Goal: Task Accomplishment & Management: Manage account settings

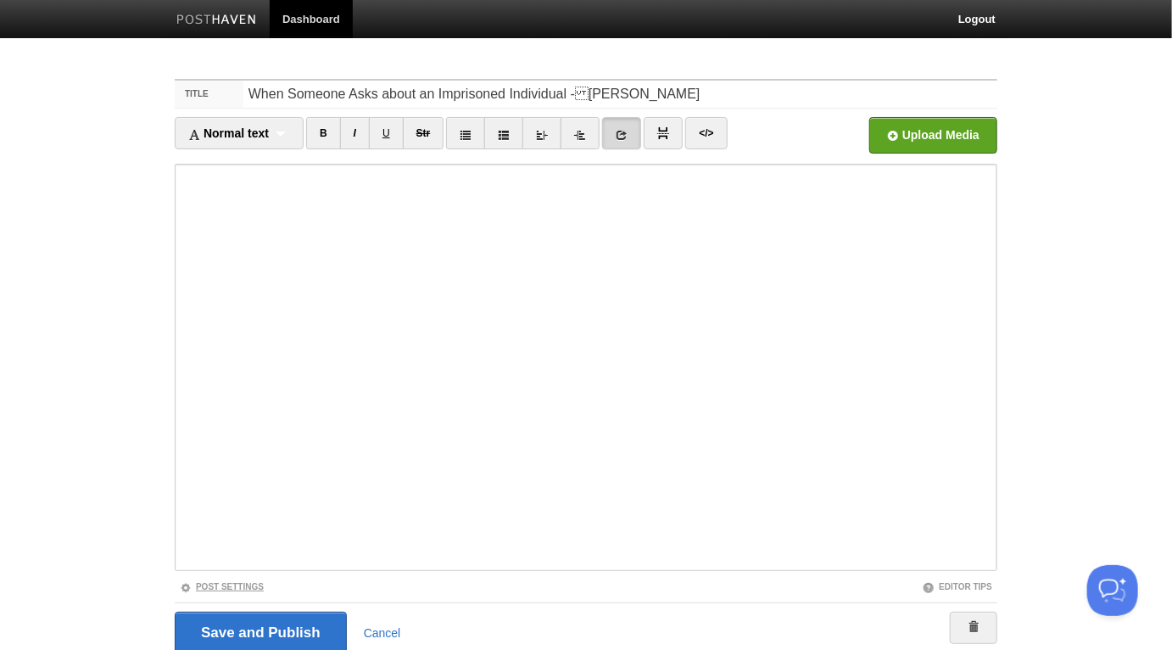
click at [259, 583] on link "Post Settings" at bounding box center [222, 586] width 84 height 9
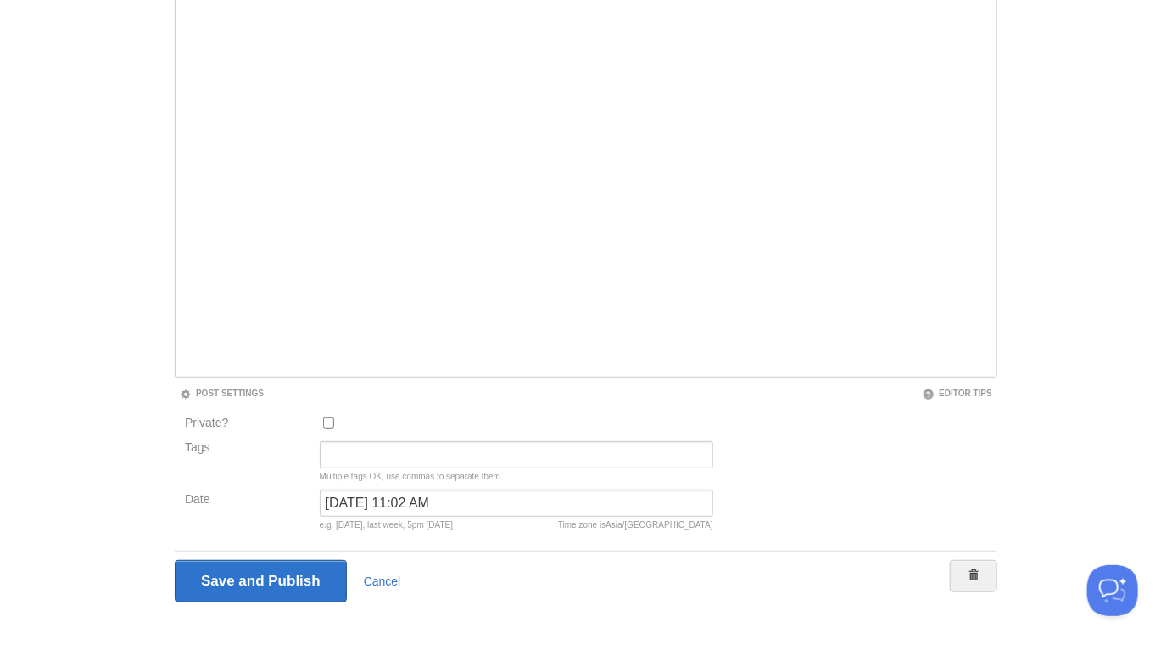
scroll to position [204, 0]
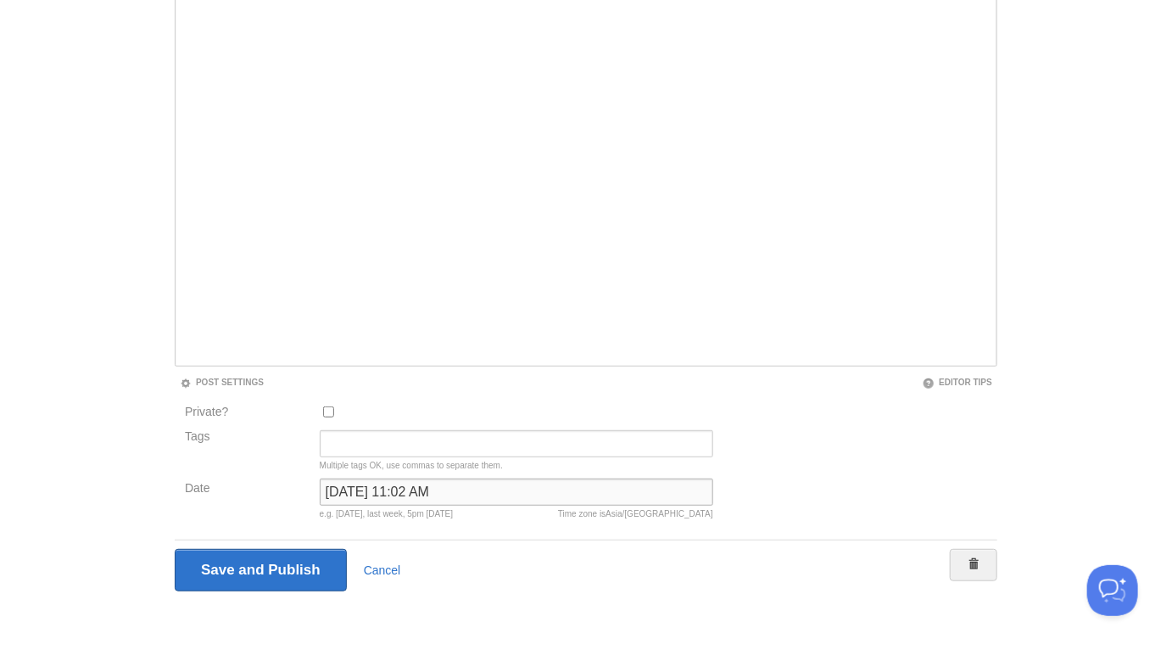
click at [417, 494] on input "July 26, 2023 at 11:02 AM" at bounding box center [517, 491] width 394 height 27
type input "و"
type input "m"
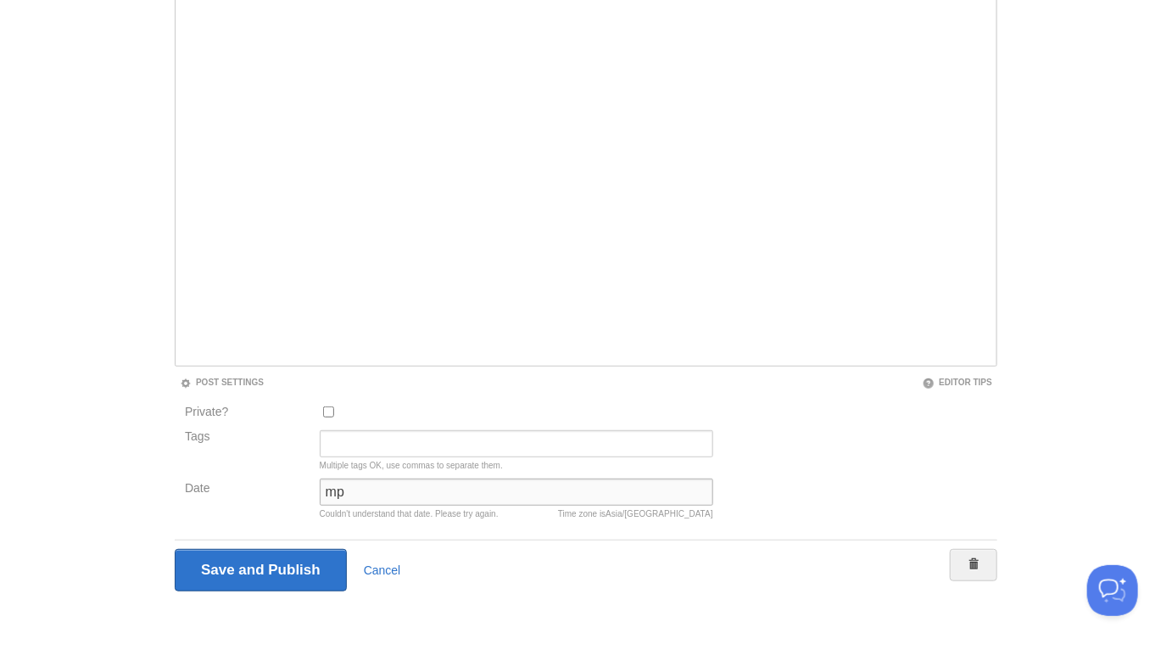
type input "m"
type input "now"
click at [175, 549] on input "Save and Publish" at bounding box center [261, 570] width 172 height 42
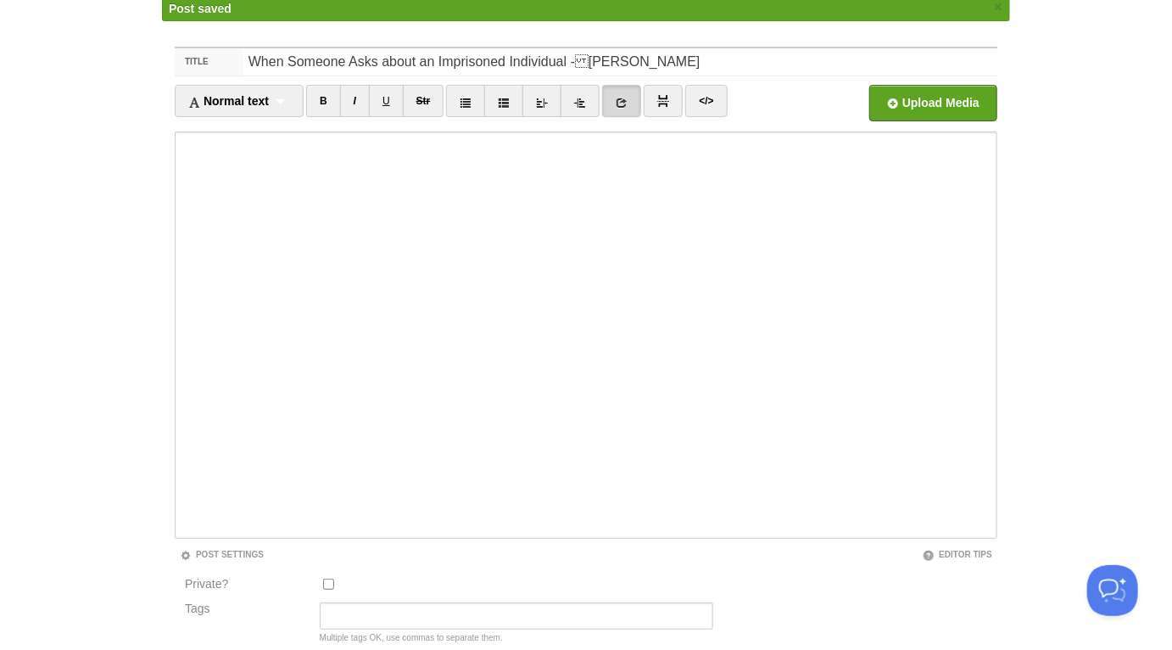
scroll to position [63, 0]
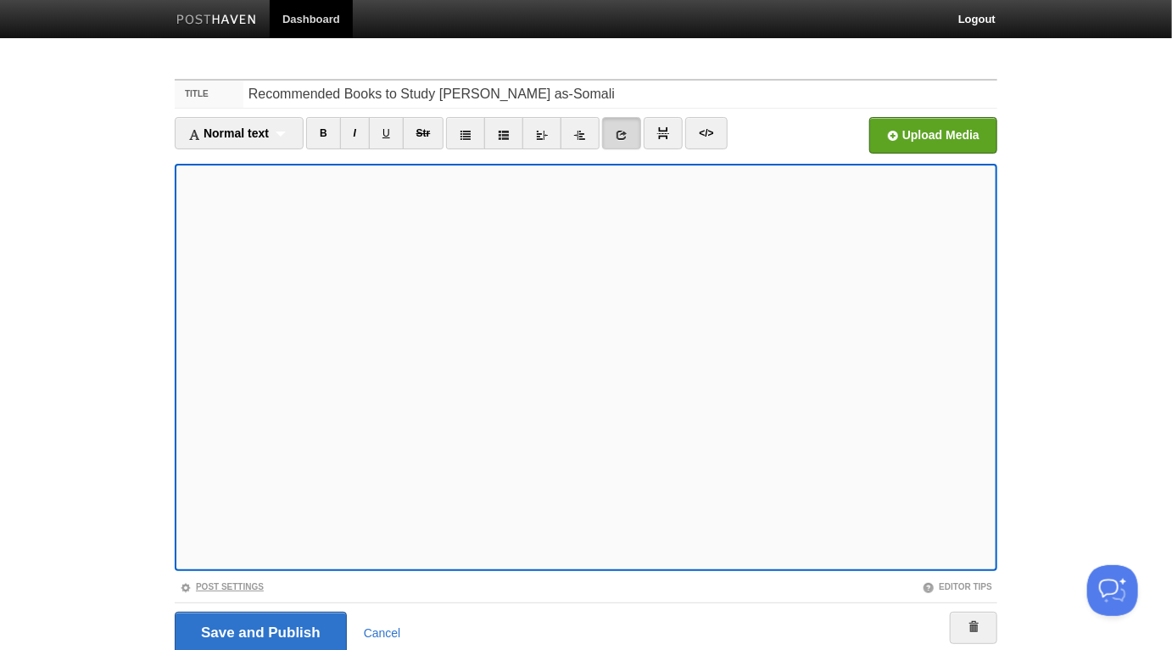
click at [237, 588] on link "Post Settings" at bounding box center [222, 586] width 84 height 9
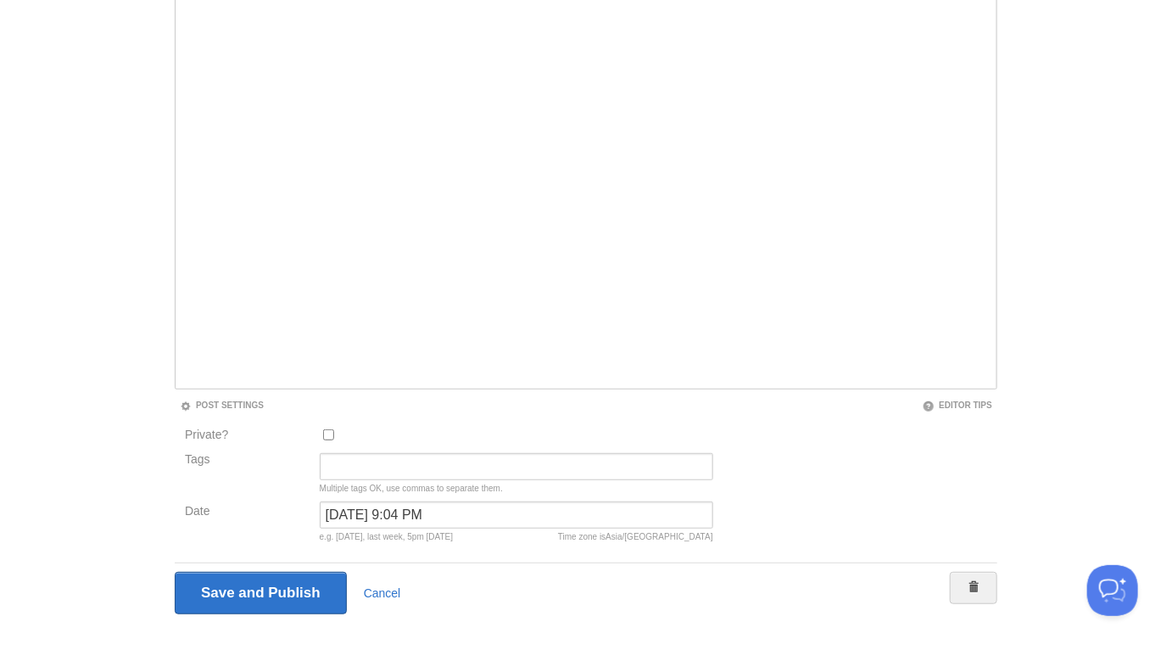
scroll to position [207, 0]
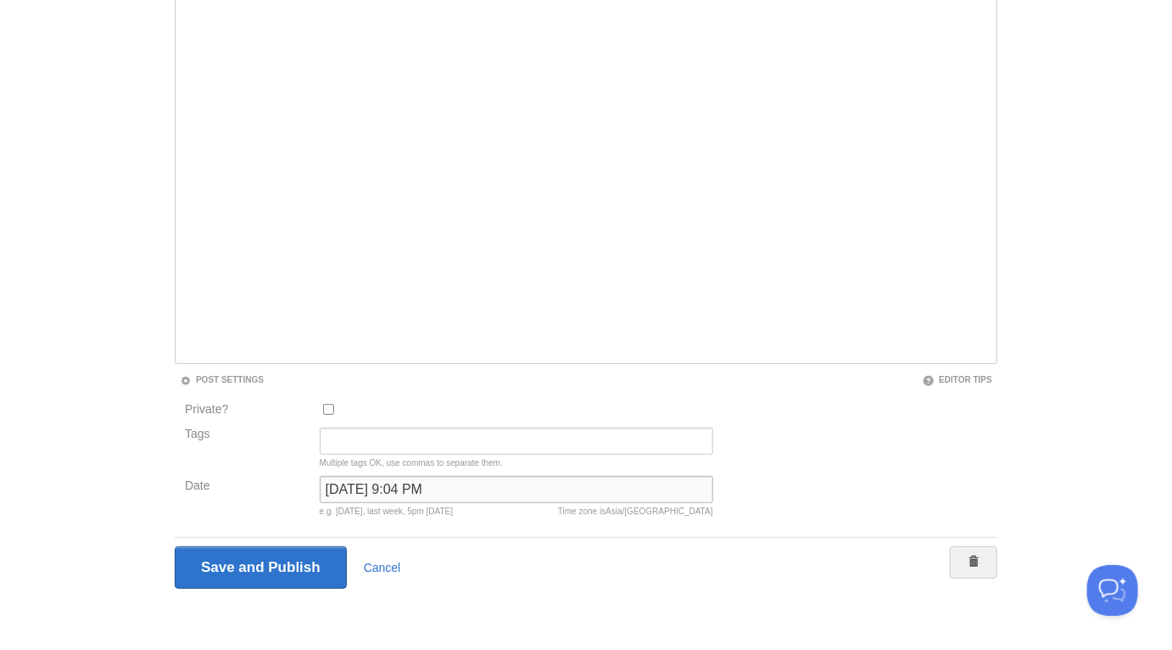
click at [399, 487] on input "August 27, 2022 at 9:04 PM" at bounding box center [517, 489] width 394 height 27
type input "ح"
type input "و"
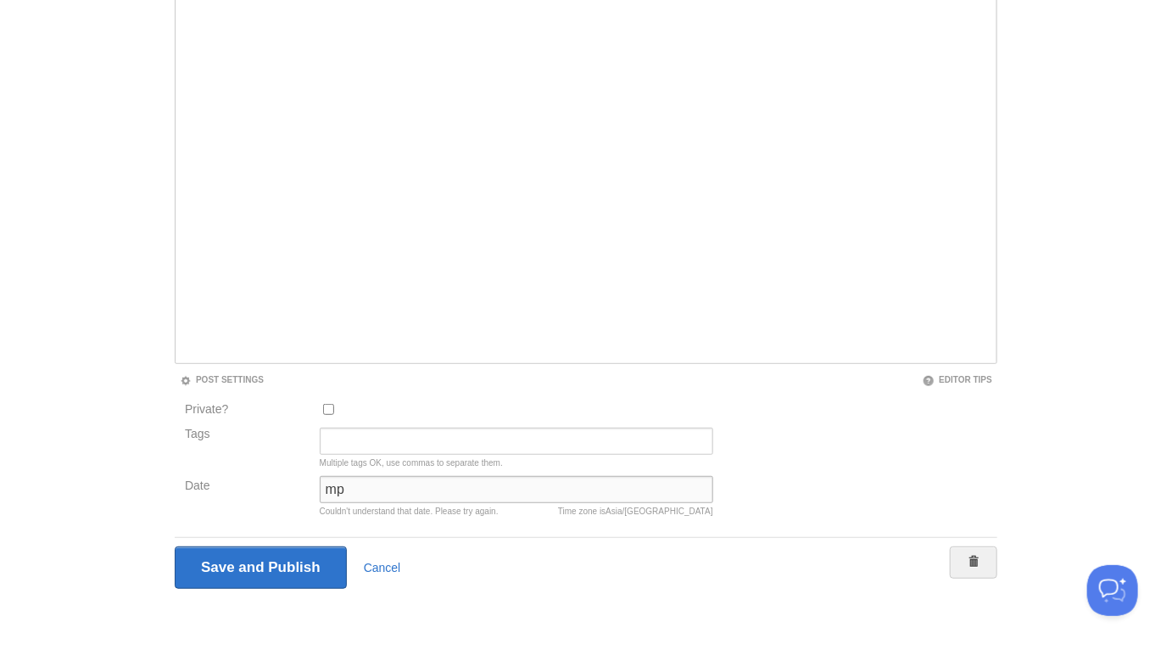
type input "m"
type input "now"
click at [175, 546] on input "Save and Publish" at bounding box center [261, 567] width 172 height 42
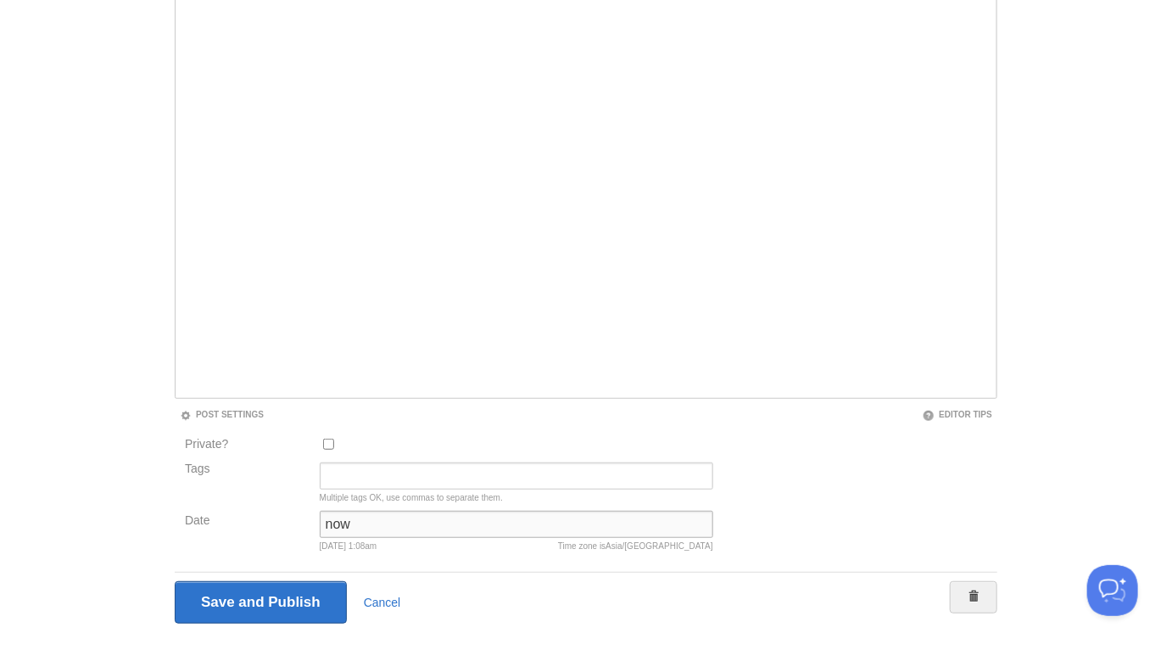
scroll to position [64, 0]
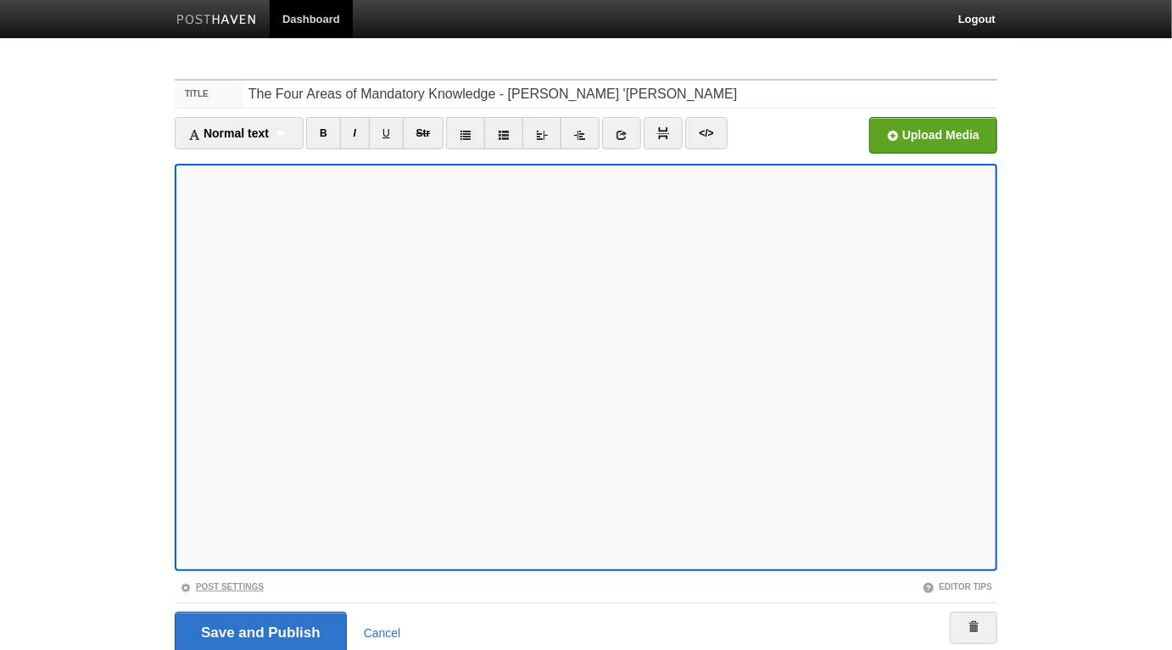
click at [249, 584] on link "Post Settings" at bounding box center [222, 586] width 84 height 9
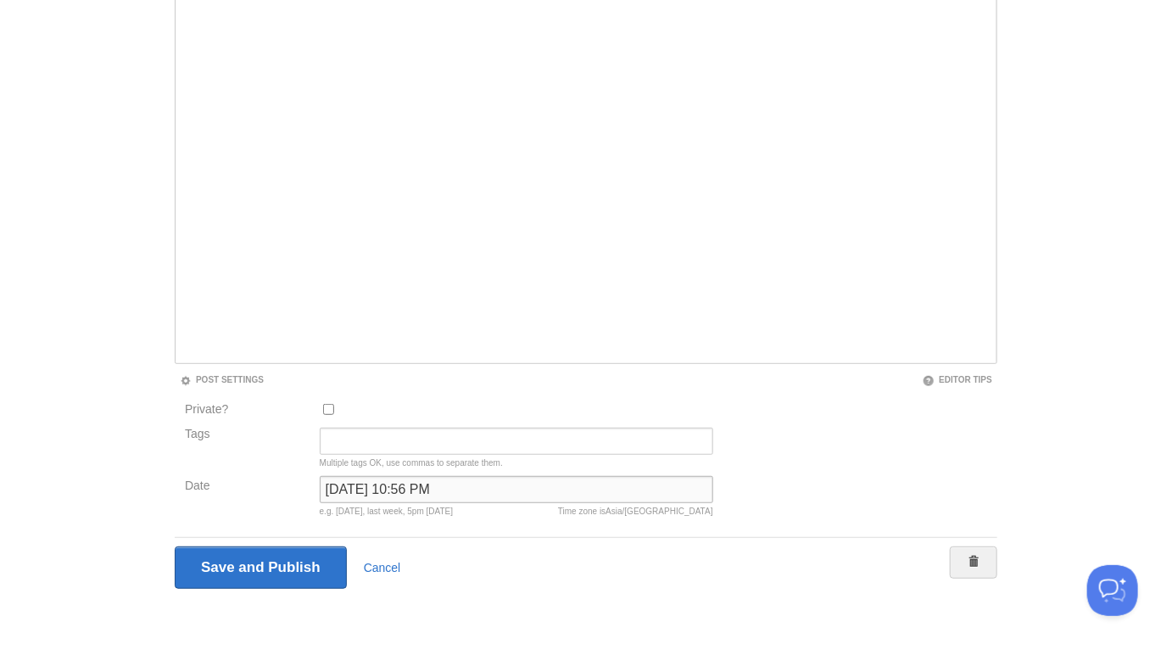
click at [421, 492] on input "[DATE] 10:56 PM" at bounding box center [517, 489] width 394 height 27
type input "[DATE] 10:56 PM"
click at [175, 546] on input "Save and Publish" at bounding box center [261, 567] width 172 height 42
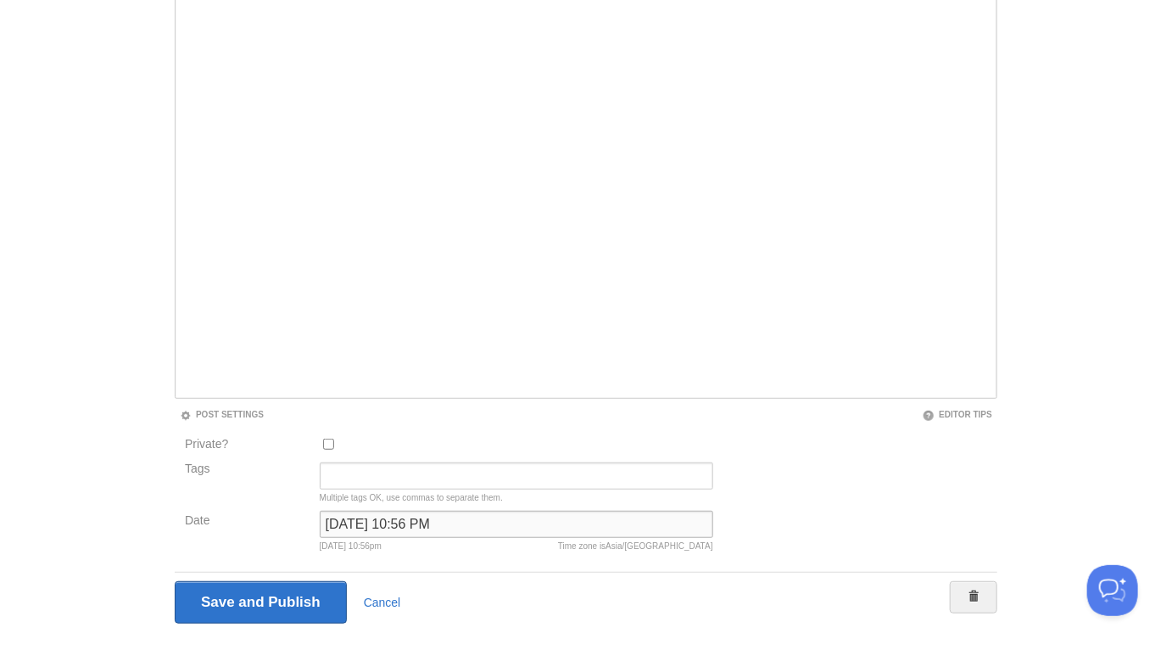
scroll to position [64, 0]
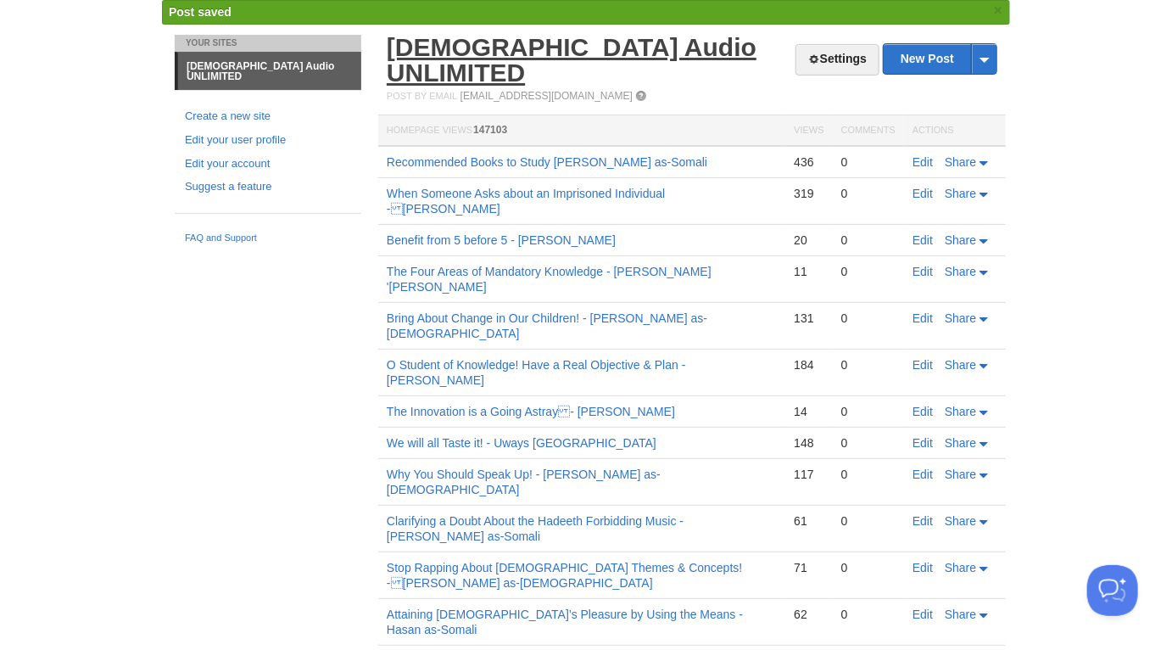
click at [645, 44] on link "[DEMOGRAPHIC_DATA] Audio UNLIMITED" at bounding box center [572, 59] width 370 height 53
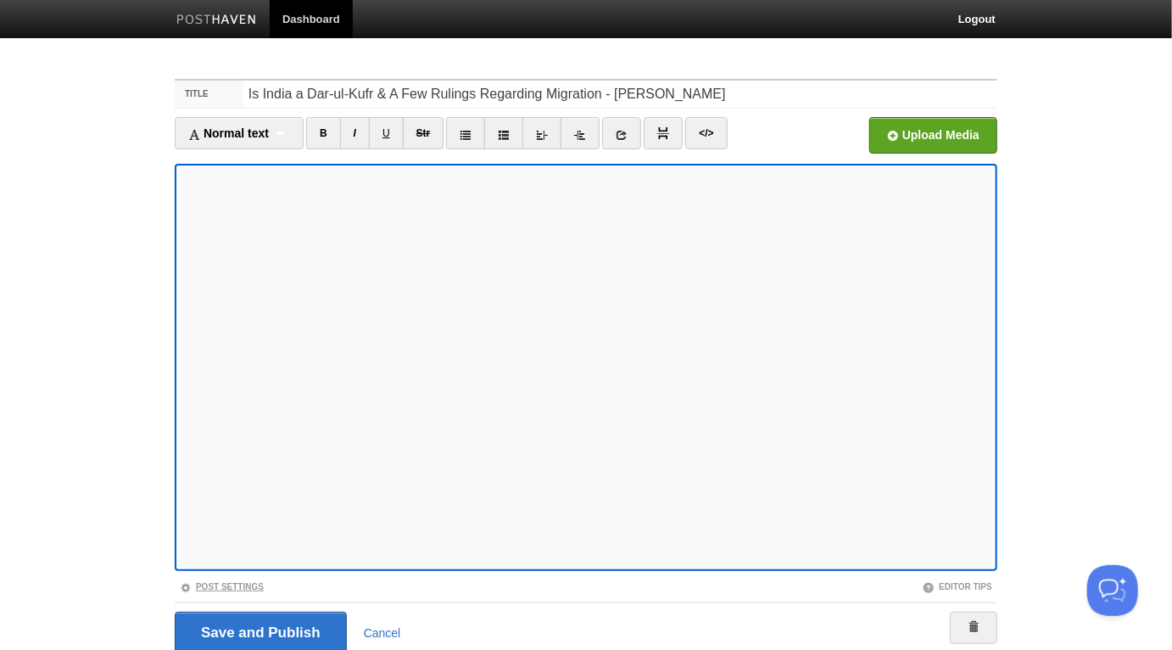
click at [231, 588] on link "Post Settings" at bounding box center [222, 586] width 84 height 9
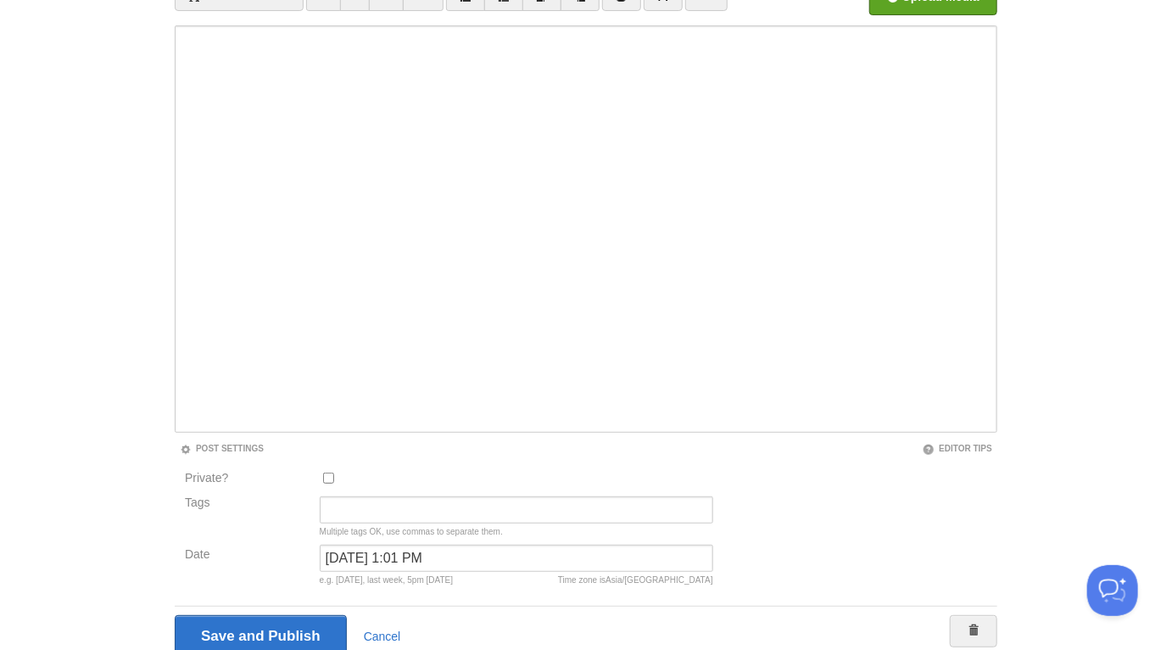
scroll to position [207, 0]
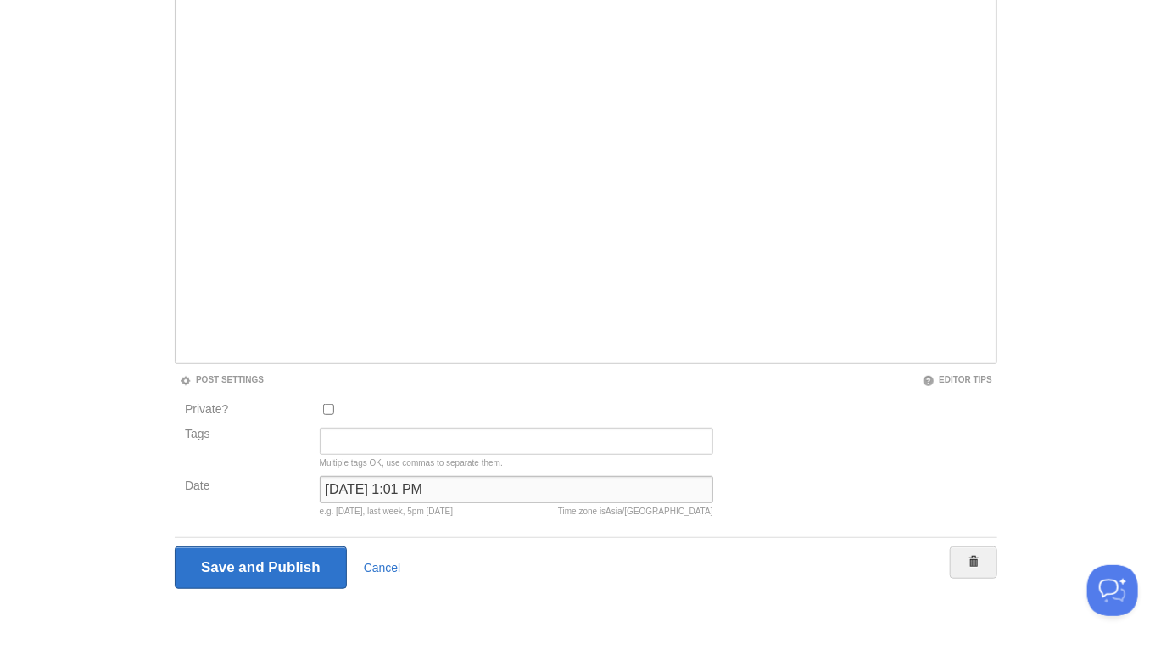
click at [391, 494] on input "April 6, 2025 at 1:01 PM" at bounding box center [517, 489] width 394 height 27
type input "now"
click at [175, 546] on input "Save and Publish" at bounding box center [261, 567] width 172 height 42
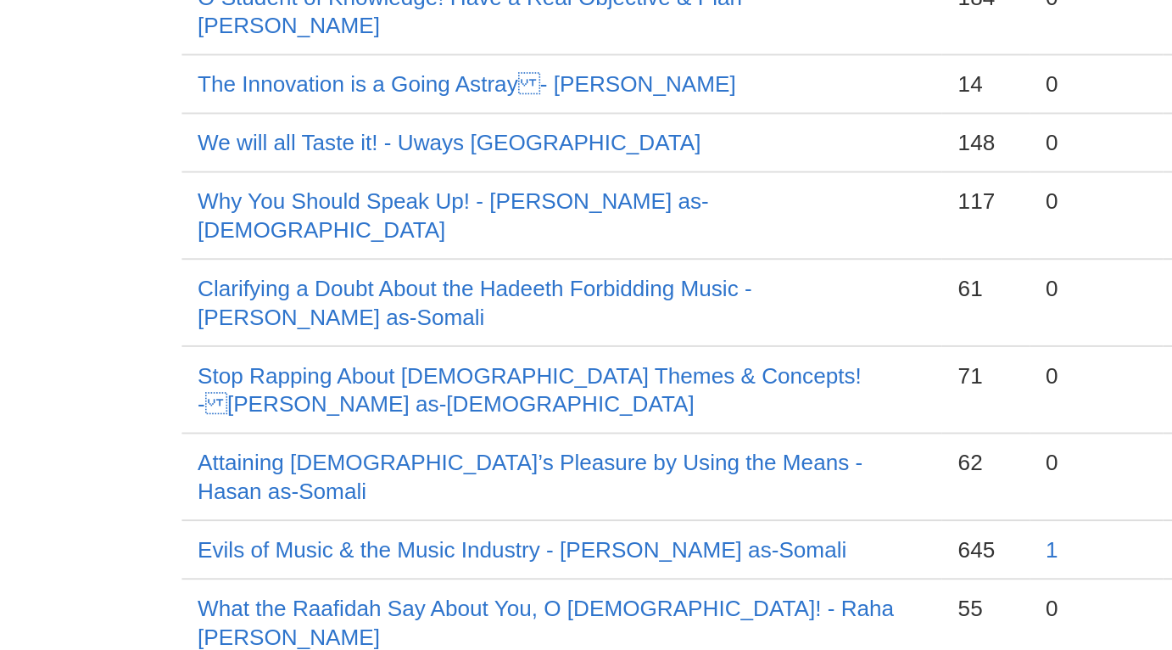
scroll to position [93, 0]
